Goal: Task Accomplishment & Management: Complete application form

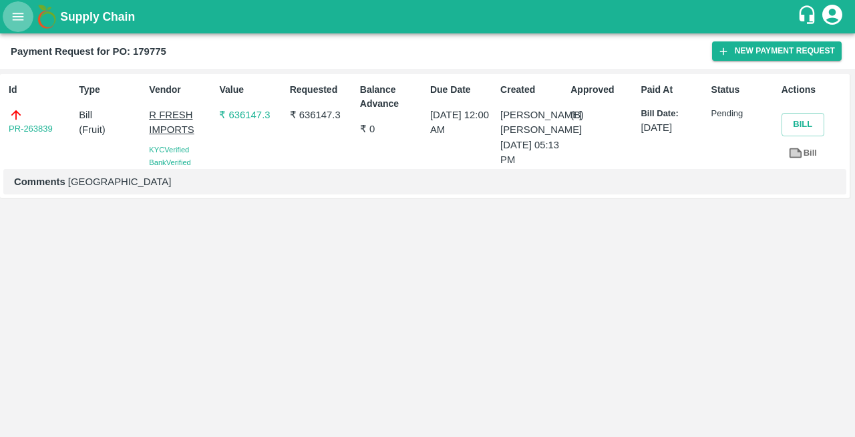
click at [19, 19] on icon "open drawer" at bounding box center [18, 16] width 11 height 7
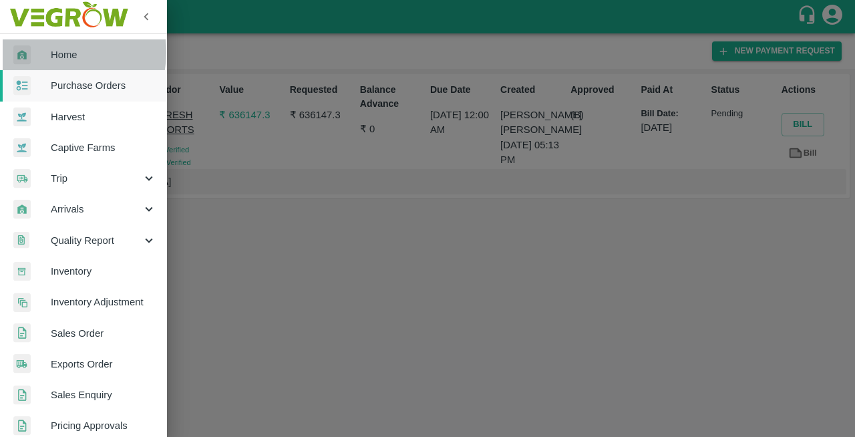
click at [55, 52] on span "Home" at bounding box center [104, 54] width 106 height 15
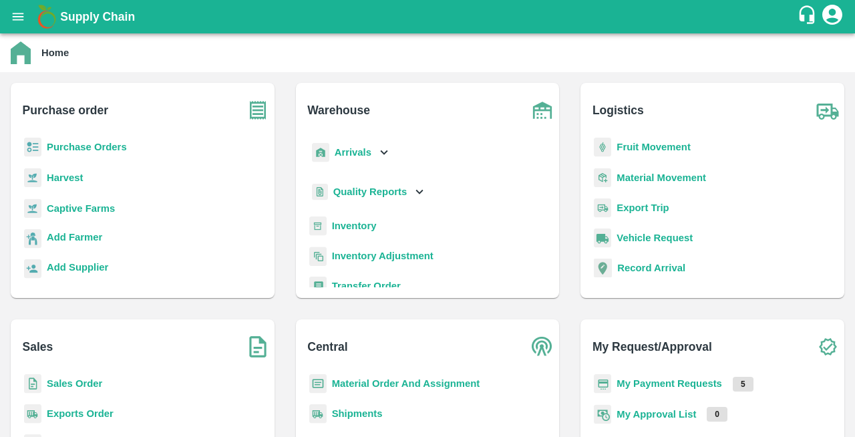
click at [63, 152] on b "Purchase Orders" at bounding box center [87, 147] width 80 height 11
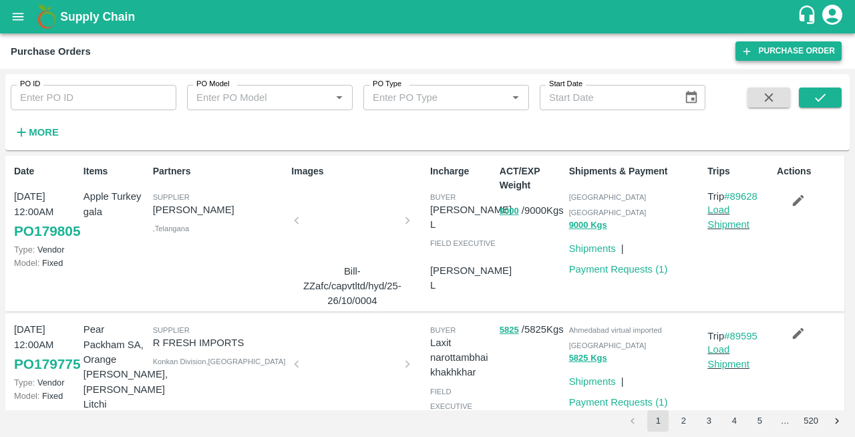
click at [786, 53] on link "Purchase Order" at bounding box center [789, 50] width 106 height 19
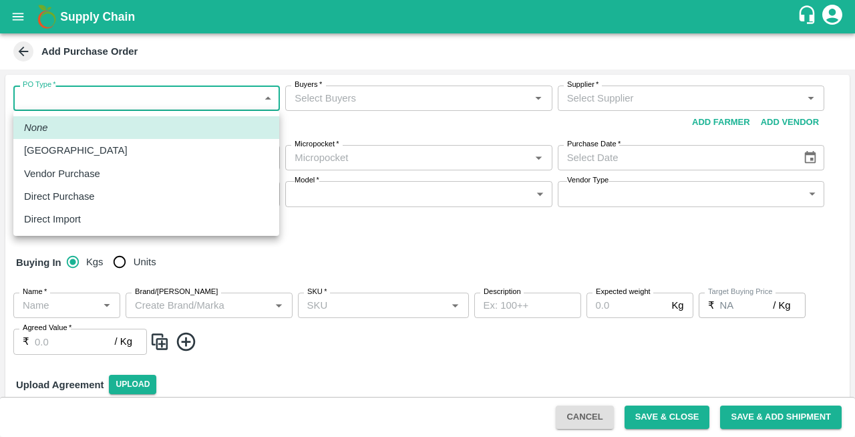
click at [77, 95] on body "Supply Chain Add Purchase Order PO Type   * ​ PO Type Buyers   * Buyers   * Sup…" at bounding box center [427, 218] width 855 height 437
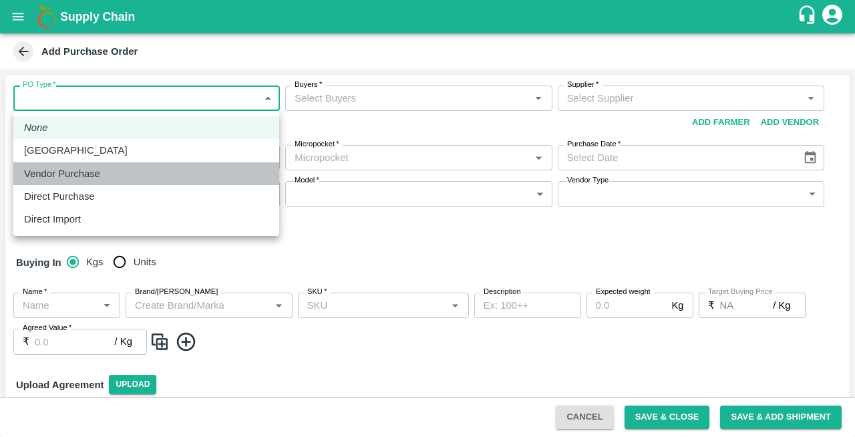
click at [57, 174] on p "Vendor Purchase" at bounding box center [62, 173] width 76 height 15
type input "2"
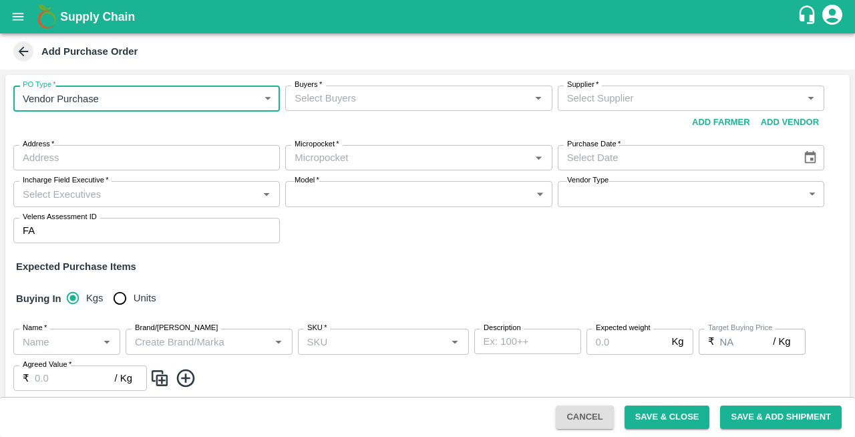
click at [321, 100] on input "Buyers   *" at bounding box center [407, 98] width 237 height 17
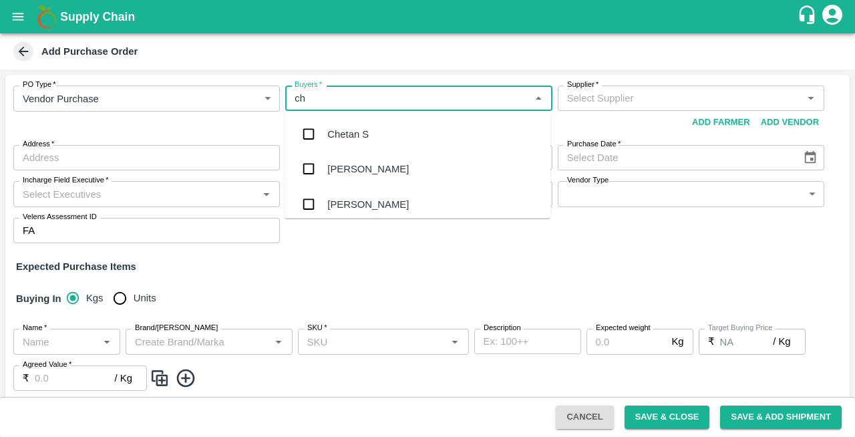
type input "che"
click at [322, 133] on div "Chetan S" at bounding box center [418, 134] width 266 height 35
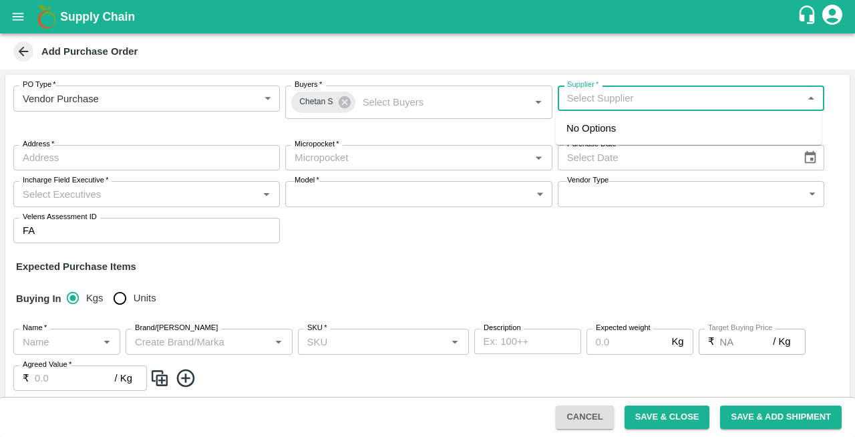
click at [610, 103] on input "Supplier   *" at bounding box center [680, 98] width 237 height 17
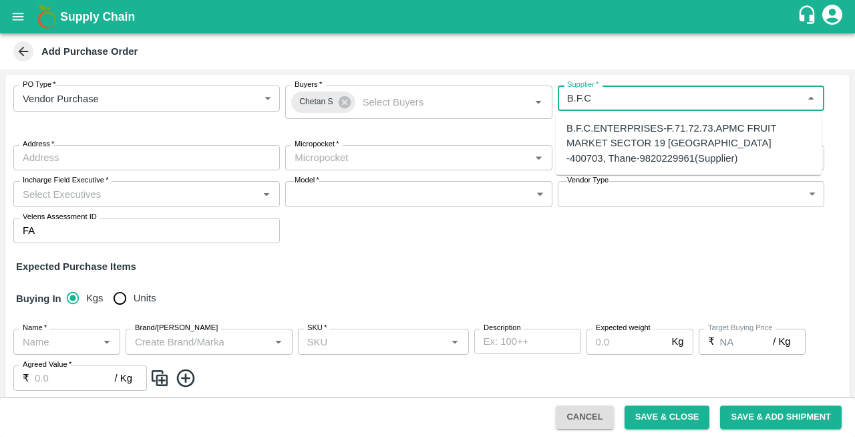
click at [602, 136] on div "B.F.C.ENTERPRISES-F.71.72.73.APMC FRUIT MARKET SECTOR 19 TURBHE VASHI NAVI MUMB…" at bounding box center [689, 143] width 245 height 45
type input "B.F.C.ENTERPRISES-F.71.72.73.APMC FRUIT MARKET SECTOR 19 TURBHE VASHI NAVI MUMB…"
type input "F.71.72.73.APMC FRUIT MARKET SECTOR 19 TURBHE VASHI NAVI MUMBAI -400703, Thane,…"
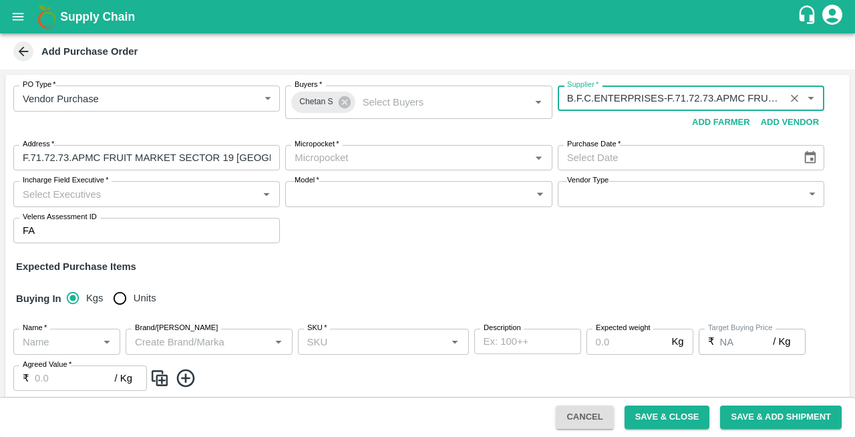
type input "B.F.C.ENTERPRISES-F.71.72.73.APMC FRUIT MARKET SECTOR 19 TURBHE VASHI NAVI MUMB…"
click at [328, 159] on input "Micropocket   *" at bounding box center [407, 157] width 237 height 17
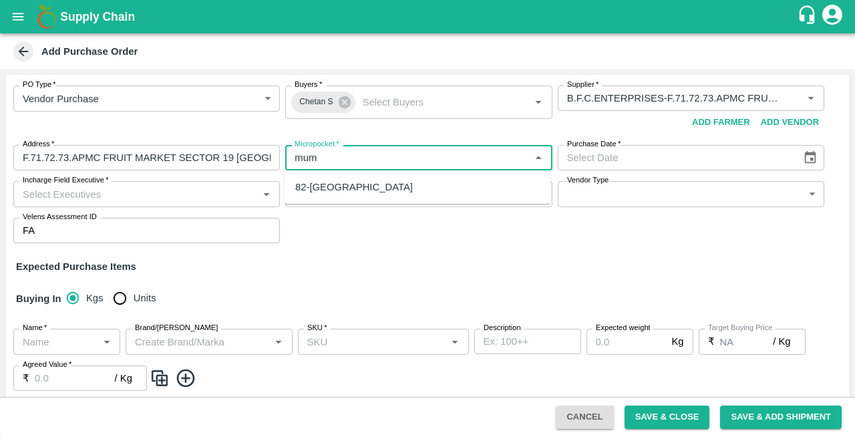
click at [301, 183] on div "82-Mumbai" at bounding box center [354, 187] width 118 height 15
type input "82-Mumbai"
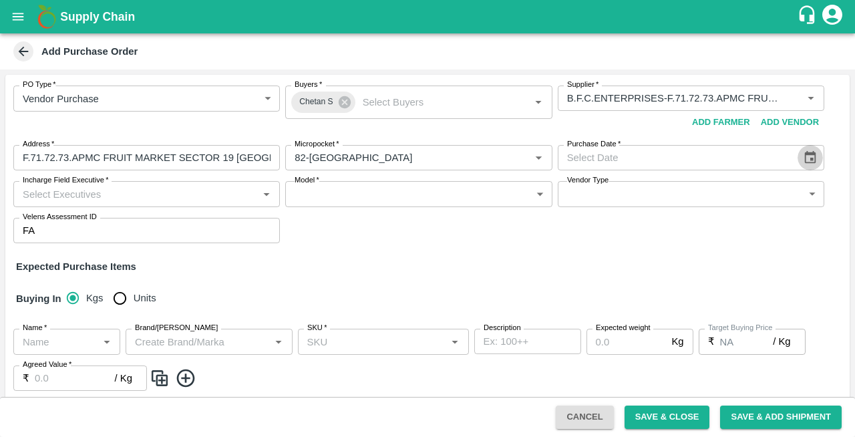
click at [809, 158] on icon "Choose date" at bounding box center [810, 157] width 15 height 15
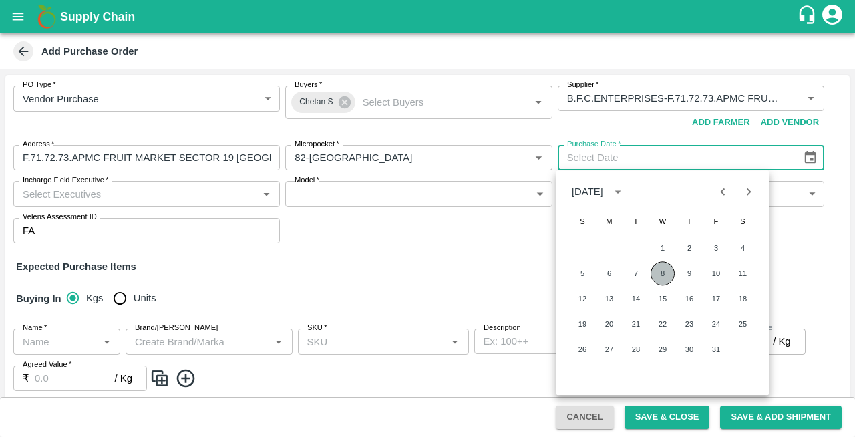
click at [664, 275] on button "8" at bounding box center [663, 273] width 24 height 24
type input "08/10/2025"
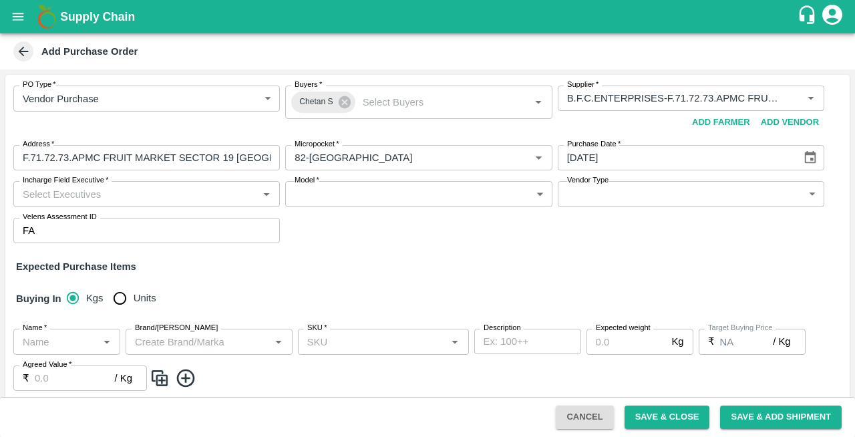
click at [55, 192] on input "Incharge Field Executive   *" at bounding box center [135, 193] width 237 height 17
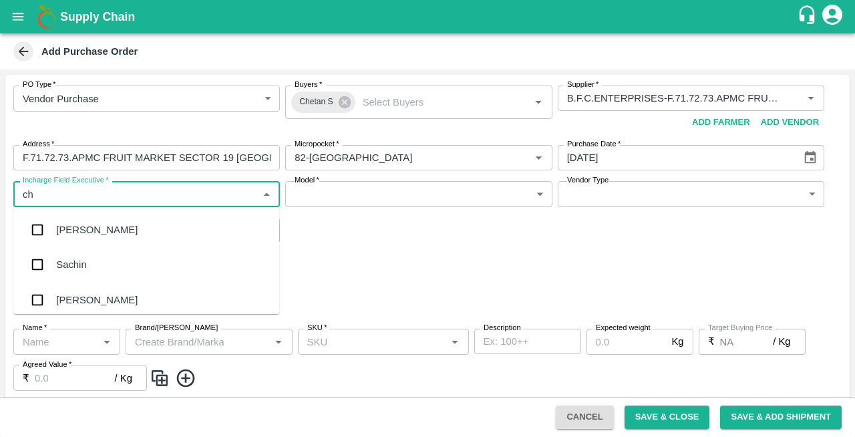
type input "che"
click at [61, 266] on div "Chetan S" at bounding box center [76, 264] width 41 height 15
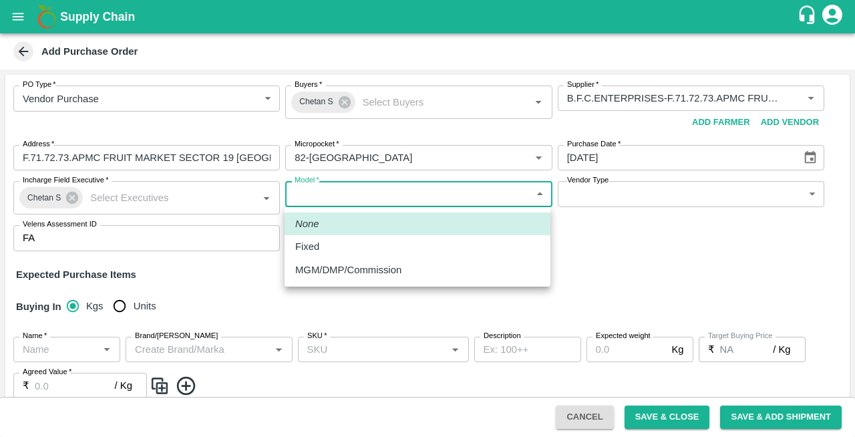
click at [336, 195] on body "Supply Chain Add Purchase Order PO Type   * Vendor Purchase 2 PO Type Buyers   …" at bounding box center [427, 218] width 855 height 437
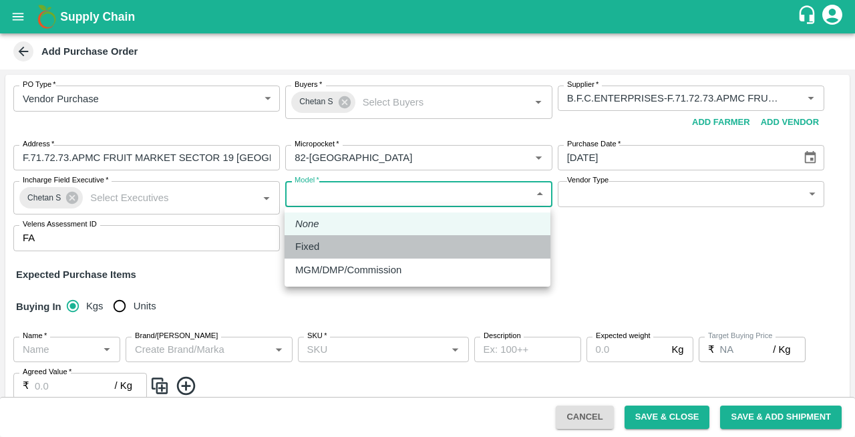
click at [323, 246] on div "Fixed" at bounding box center [310, 246] width 31 height 15
type input "Fixed"
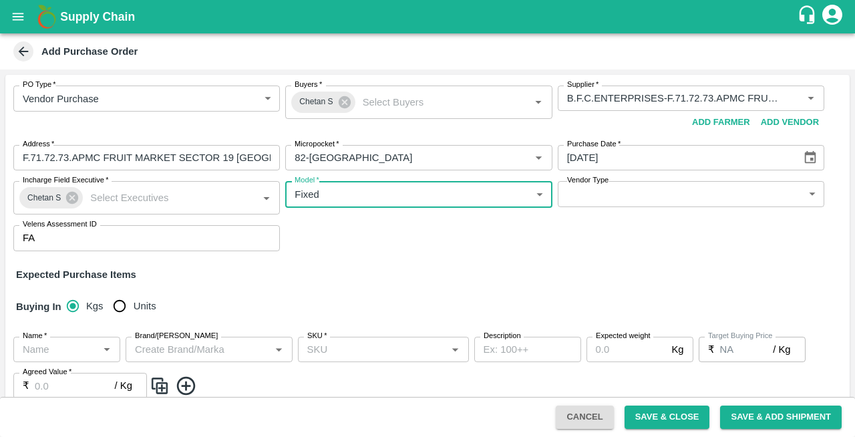
click at [123, 309] on input "Units" at bounding box center [119, 306] width 27 height 27
radio input "true"
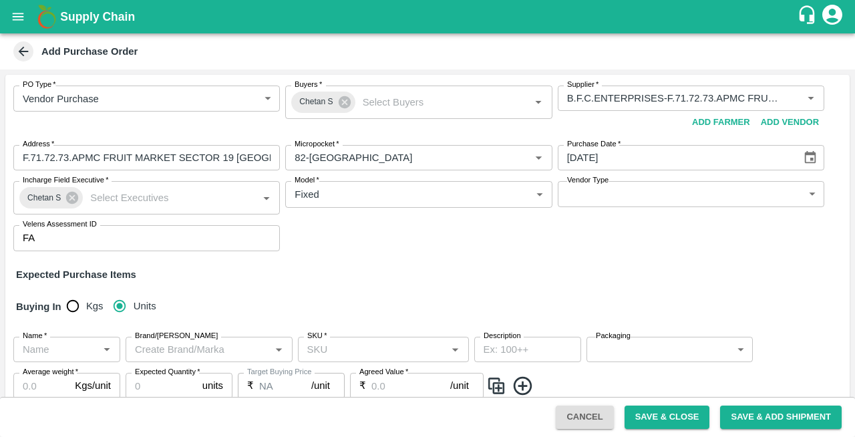
scroll to position [88, 0]
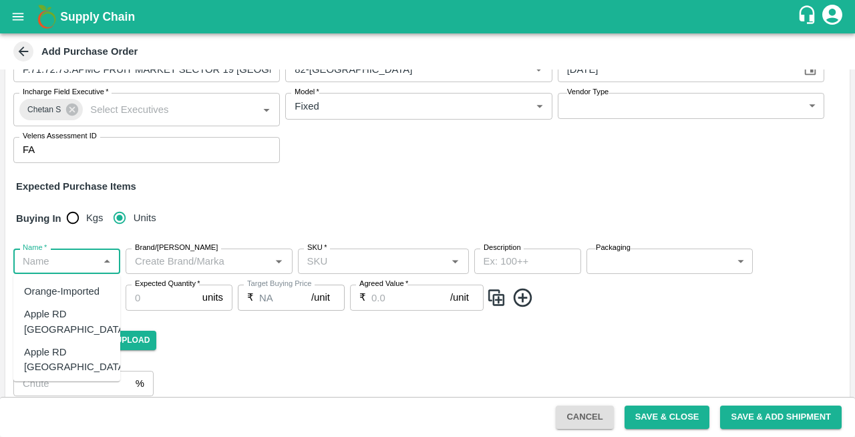
click at [49, 265] on input "Name   *" at bounding box center [55, 261] width 77 height 17
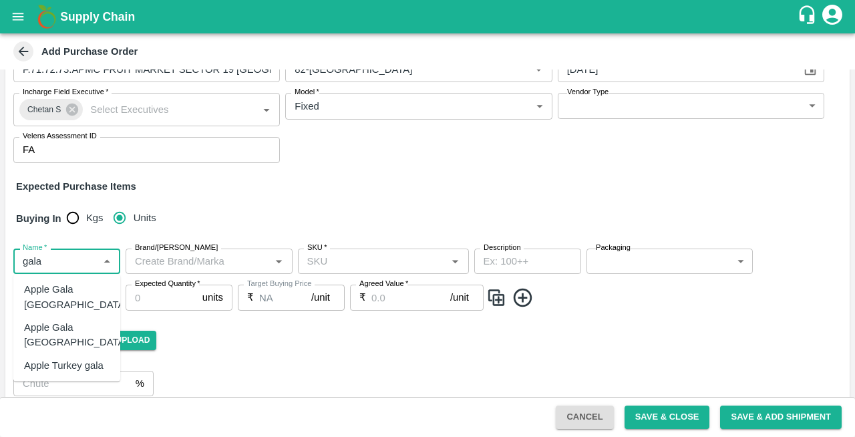
click at [55, 358] on div "Apple Turkey gala" at bounding box center [64, 365] width 80 height 15
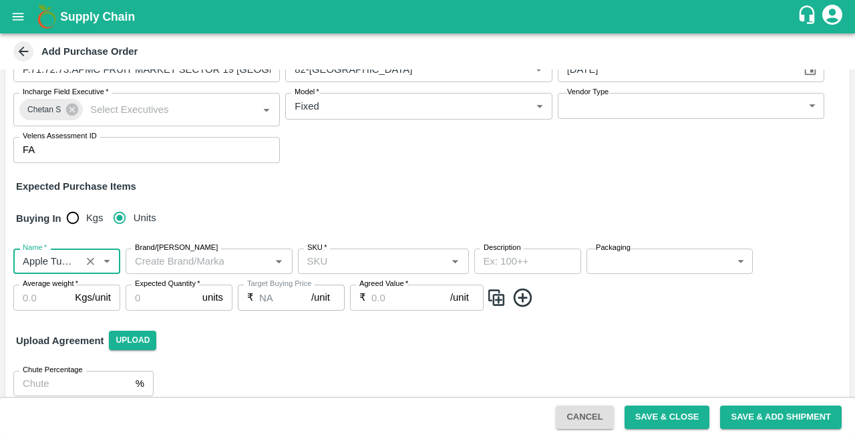
type input "Apple Turkey gala"
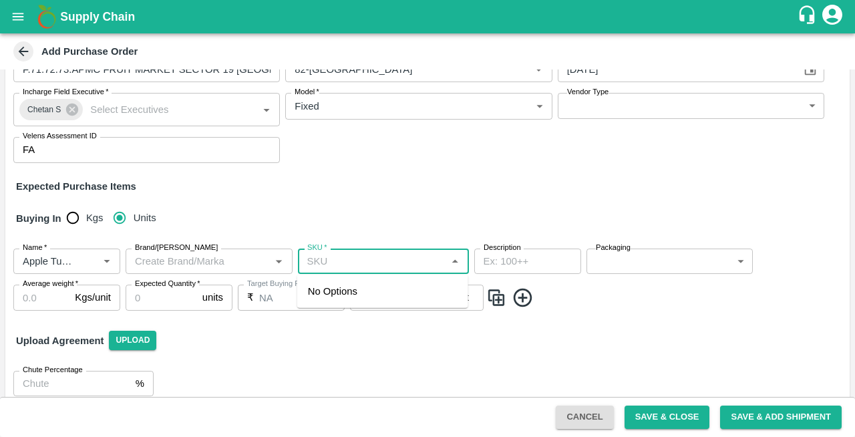
click at [353, 269] on input "SKU   *" at bounding box center [372, 261] width 141 height 17
click at [317, 293] on div "120CT" at bounding box center [323, 291] width 30 height 15
type input "120CT"
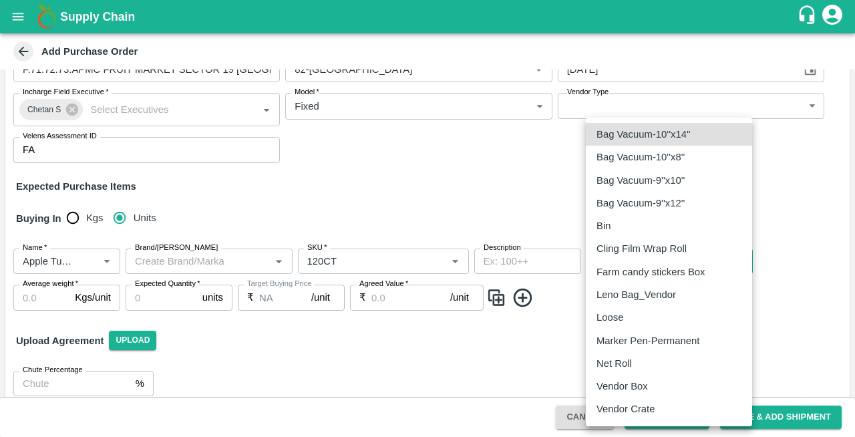
click at [615, 257] on body "Supply Chain Add Purchase Order PO Type   * Vendor Purchase 2 PO Type Buyers   …" at bounding box center [427, 218] width 855 height 437
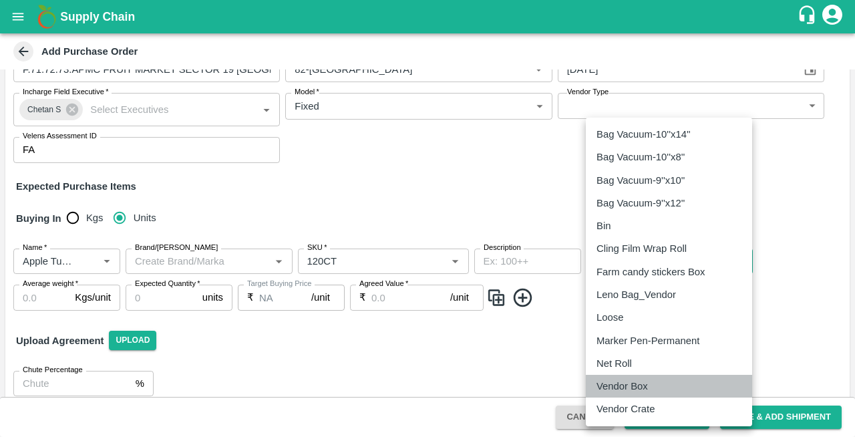
click at [601, 389] on p "Vendor Box" at bounding box center [622, 386] width 51 height 15
type input "276"
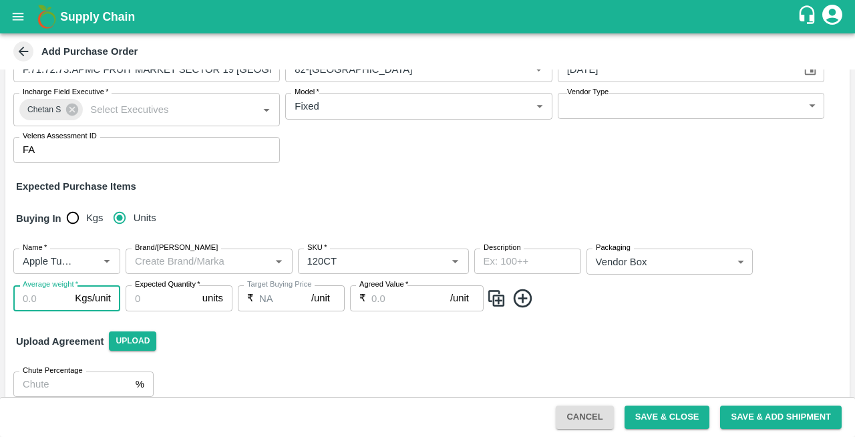
click at [32, 299] on input "Average weight   *" at bounding box center [41, 297] width 56 height 25
type input "18"
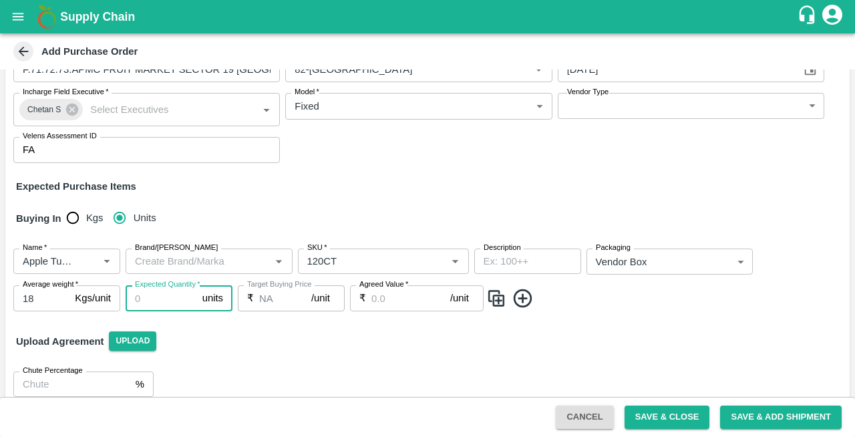
click at [165, 295] on input "Expected Quantity   *" at bounding box center [162, 297] width 72 height 25
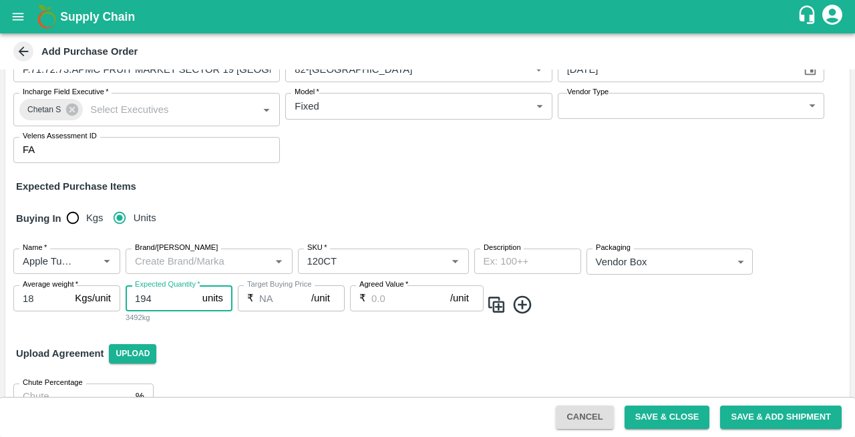
type input "194"
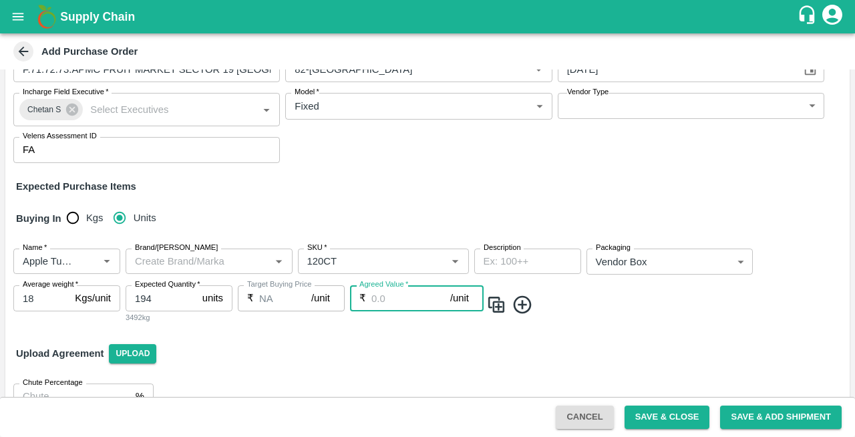
click at [392, 299] on input "Agreed Value   *" at bounding box center [411, 297] width 79 height 25
type input "3900"
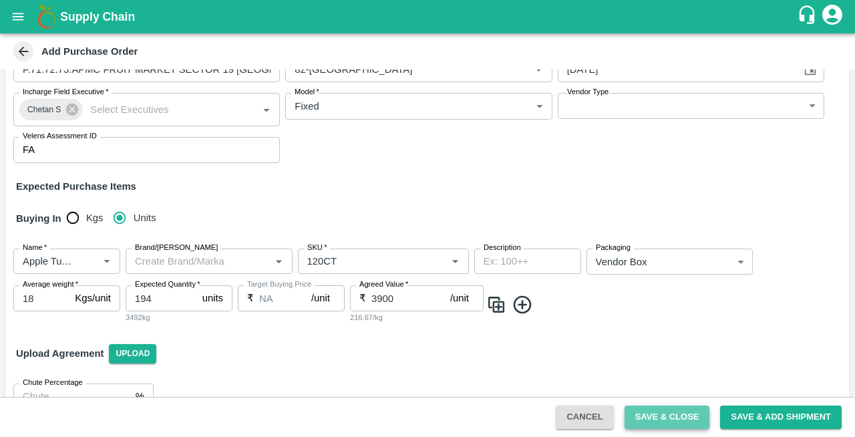
click at [649, 418] on button "Save & Close" at bounding box center [668, 417] width 86 height 23
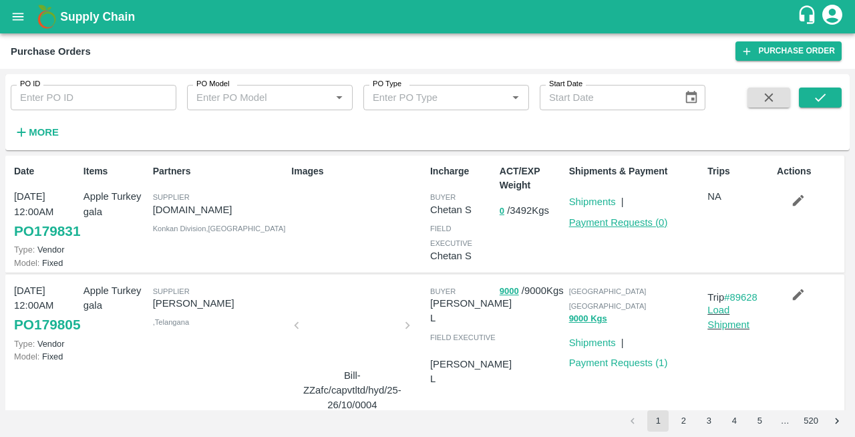
click at [616, 225] on link "Payment Requests ( 0 )" at bounding box center [618, 222] width 99 height 11
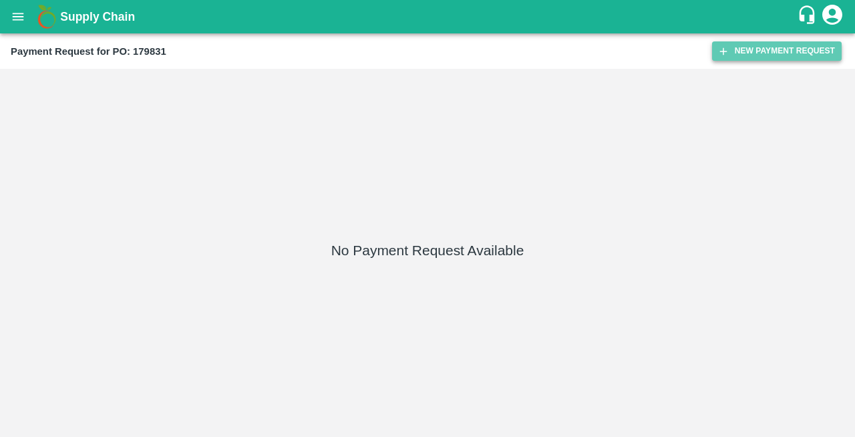
click at [758, 45] on button "New Payment Request" at bounding box center [777, 50] width 130 height 19
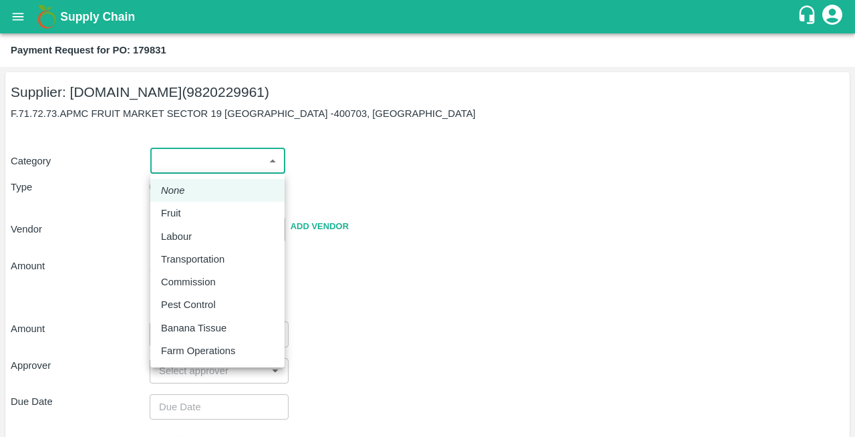
click at [192, 155] on body "Supply Chain Payment Request for PO: 179831 Supplier: B.F.C.ENTERPRISES (982022…" at bounding box center [427, 218] width 855 height 437
click at [174, 219] on p "Fruit" at bounding box center [171, 213] width 20 height 15
type input "1"
type input "B.F.C.ENTERPRISES - 9820229961(Supplier)"
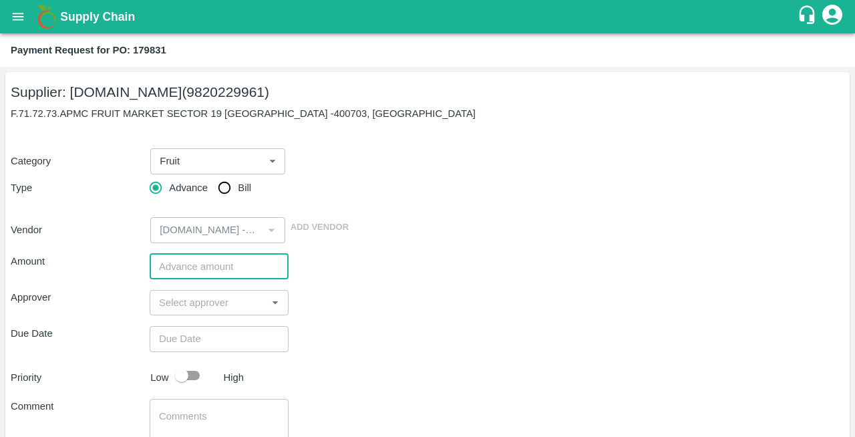
click at [196, 266] on input "number" at bounding box center [219, 266] width 139 height 25
type input "756600"
click at [216, 311] on input "input" at bounding box center [208, 302] width 109 height 17
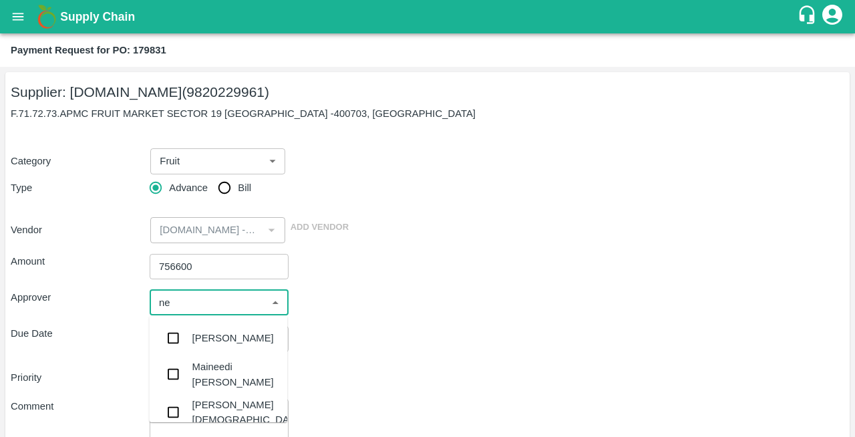
type input "nee"
click at [200, 404] on div "[PERSON_NAME][DEMOGRAPHIC_DATA]" at bounding box center [247, 413] width 111 height 30
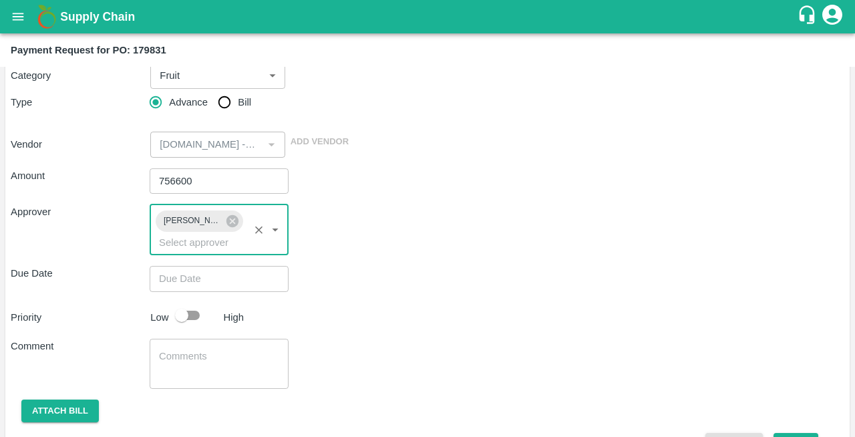
scroll to position [121, 0]
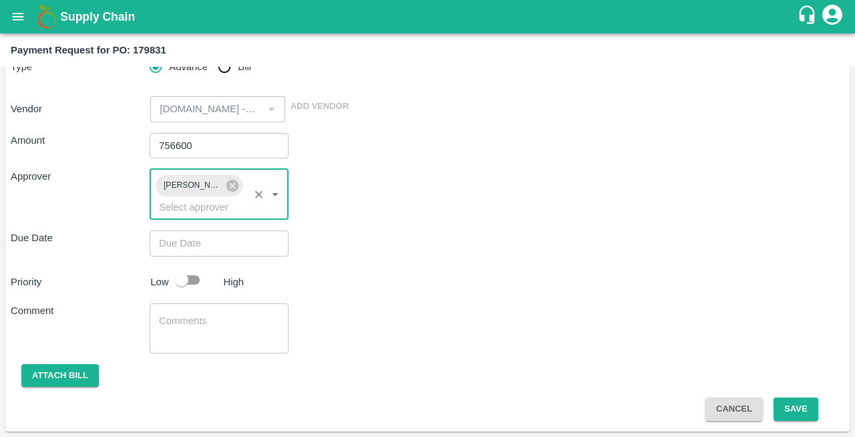
type input "DD/MM/YYYY hh:mm aa"
click at [183, 240] on input "DD/MM/YYYY hh:mm aa" at bounding box center [215, 243] width 130 height 25
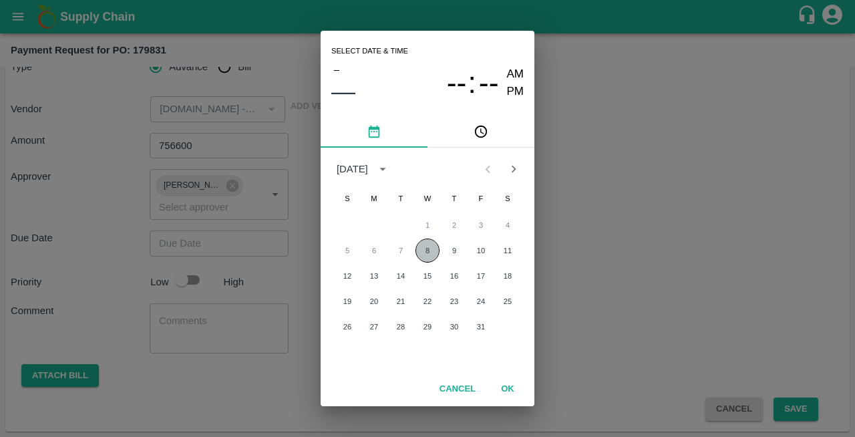
click at [427, 249] on button "8" at bounding box center [428, 251] width 24 height 24
type input "08/10/2025 12:00 AM"
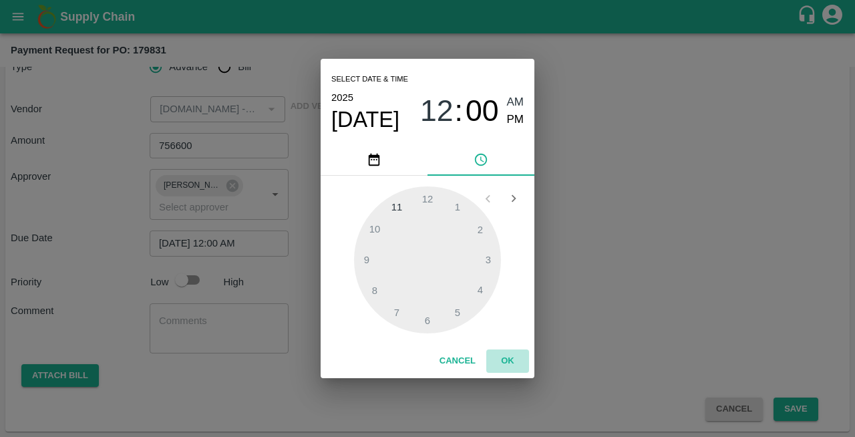
click at [509, 361] on button "OK" at bounding box center [508, 361] width 43 height 23
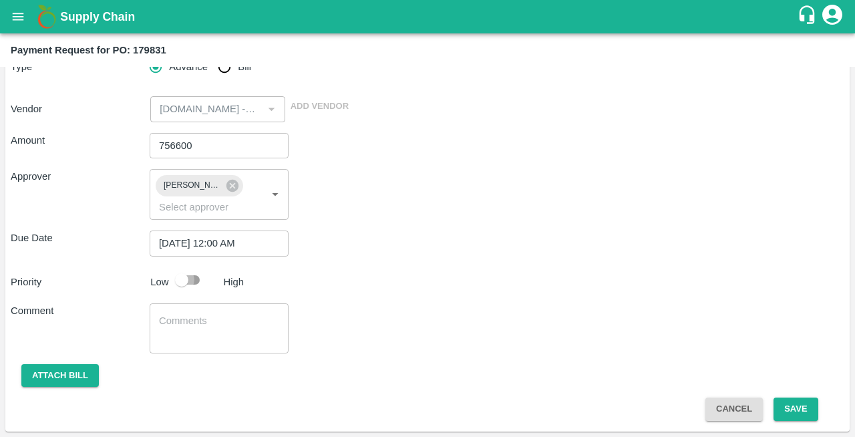
click at [190, 282] on input "checkbox" at bounding box center [182, 279] width 76 height 25
checkbox input "true"
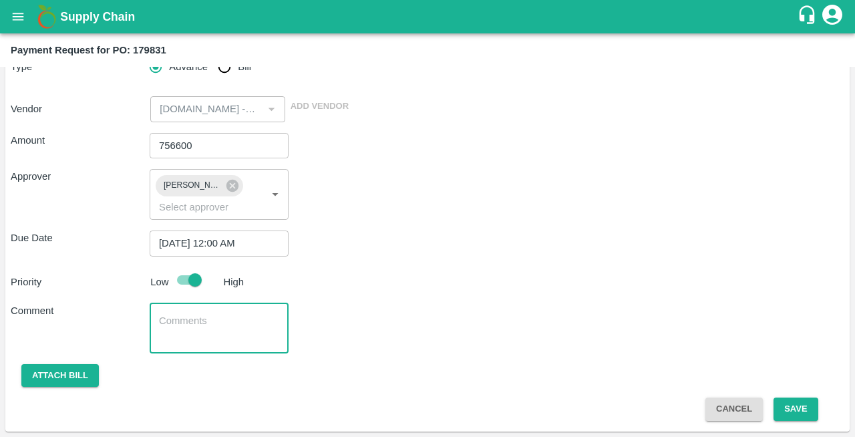
click at [186, 321] on textarea at bounding box center [219, 328] width 120 height 28
type textarea "m"
type textarea "Turkey Gala"
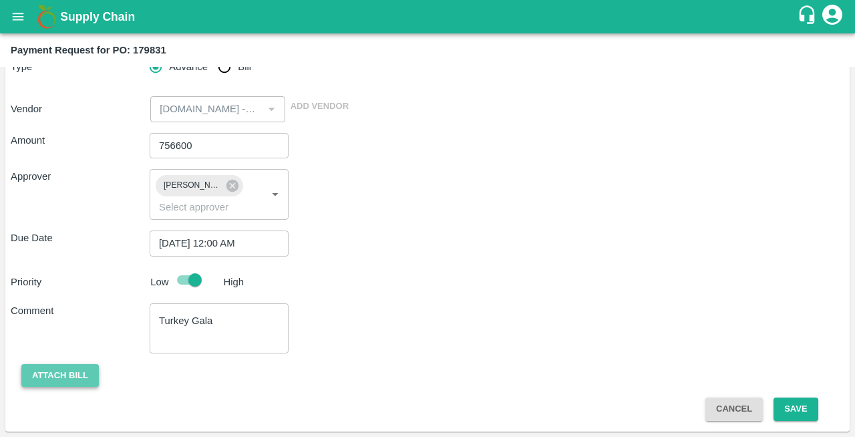
click at [51, 364] on button "Attach bill" at bounding box center [60, 375] width 78 height 23
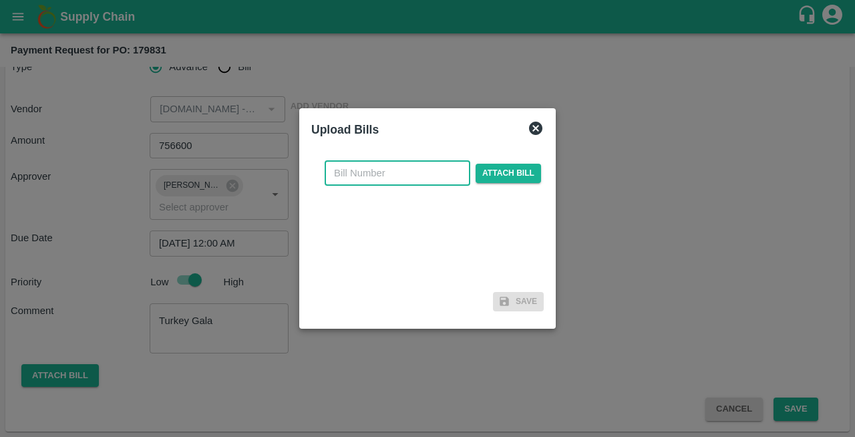
click at [385, 178] on input "text" at bounding box center [398, 172] width 146 height 25
type input "3680"
click at [514, 168] on span "Attach bill" at bounding box center [508, 173] width 65 height 19
click at [0, 0] on input "Attach bill" at bounding box center [0, 0] width 0 height 0
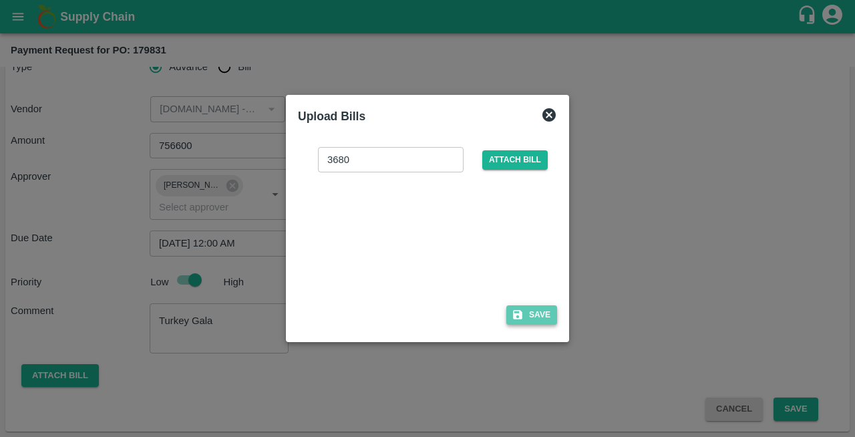
click at [527, 319] on button "Save" at bounding box center [532, 314] width 51 height 19
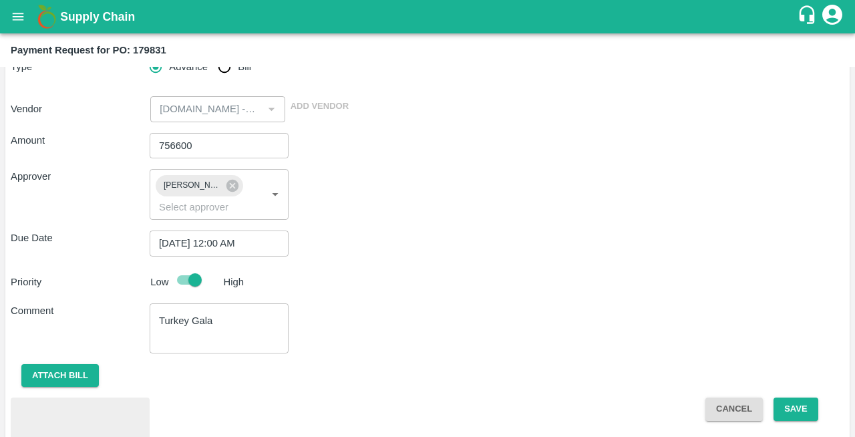
scroll to position [192, 0]
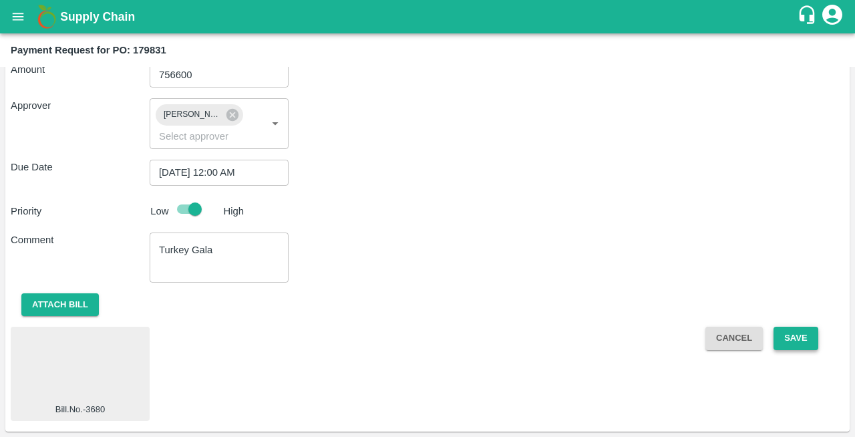
click at [787, 344] on button "Save" at bounding box center [796, 338] width 44 height 23
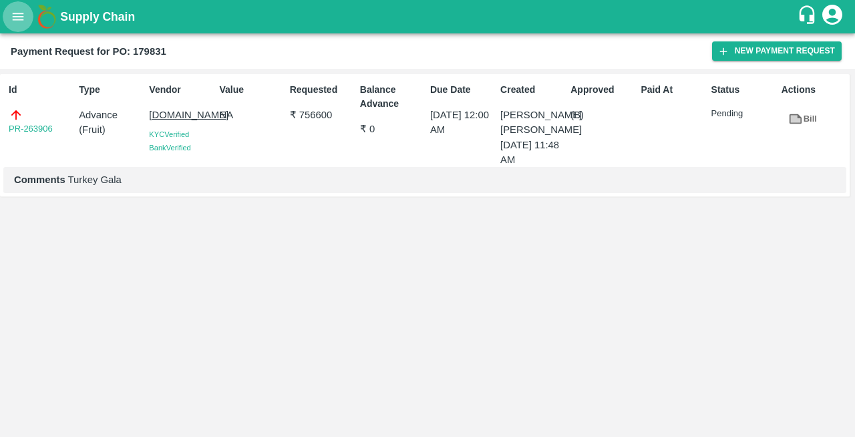
click at [14, 19] on icon "open drawer" at bounding box center [18, 16] width 11 height 7
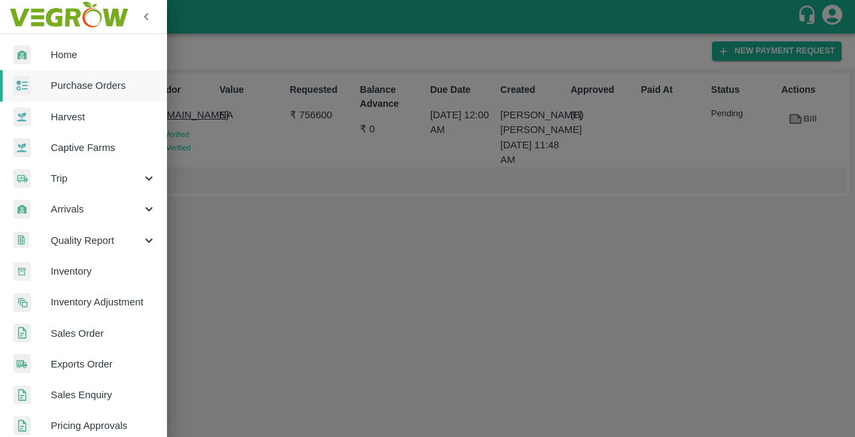
click at [55, 82] on span "Purchase Orders" at bounding box center [104, 85] width 106 height 15
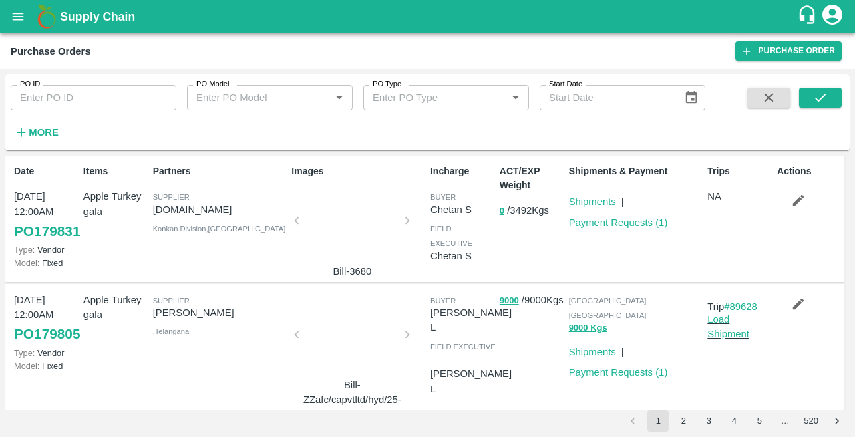
click at [614, 221] on link "Payment Requests ( 1 )" at bounding box center [618, 222] width 99 height 11
